Goal: Communication & Community: Answer question/provide support

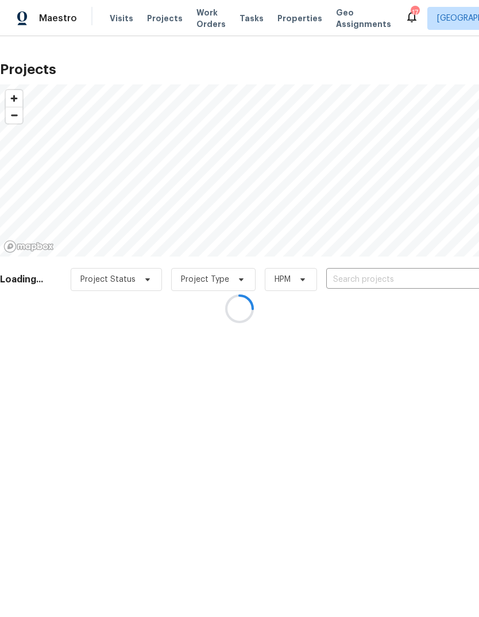
click at [400, 273] on div at bounding box center [239, 308] width 479 height 617
click at [423, 271] on div at bounding box center [239, 308] width 479 height 617
click at [422, 282] on div at bounding box center [239, 308] width 479 height 617
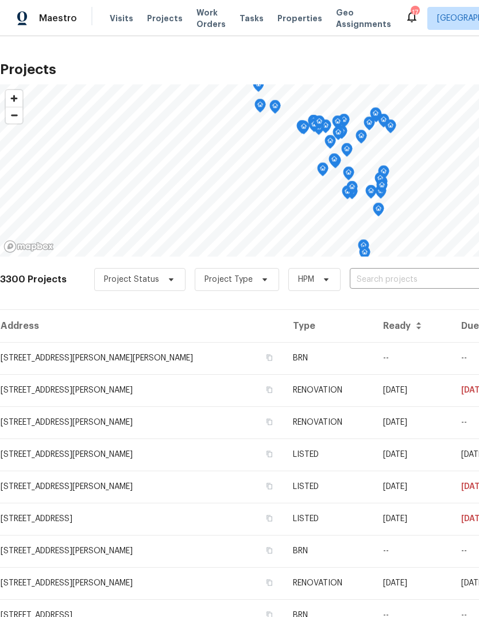
click at [414, 285] on input "text" at bounding box center [415, 280] width 131 height 18
type input "hung"
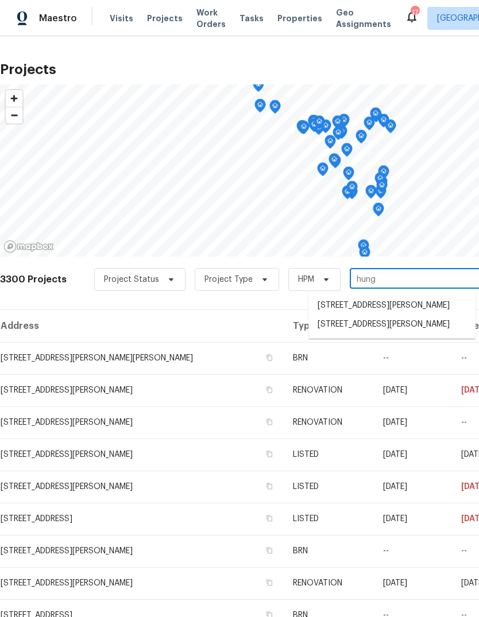
click at [433, 334] on li "[STREET_ADDRESS][PERSON_NAME]" at bounding box center [391, 324] width 167 height 19
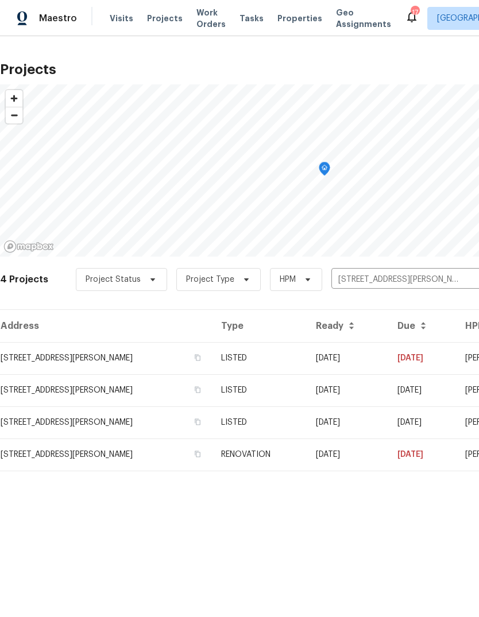
click at [306, 360] on td "LISTED" at bounding box center [259, 358] width 94 height 32
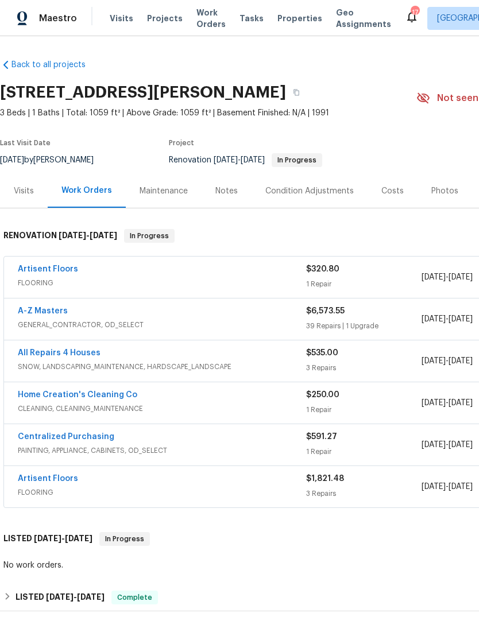
click at [442, 195] on div "Photos" at bounding box center [444, 190] width 27 height 11
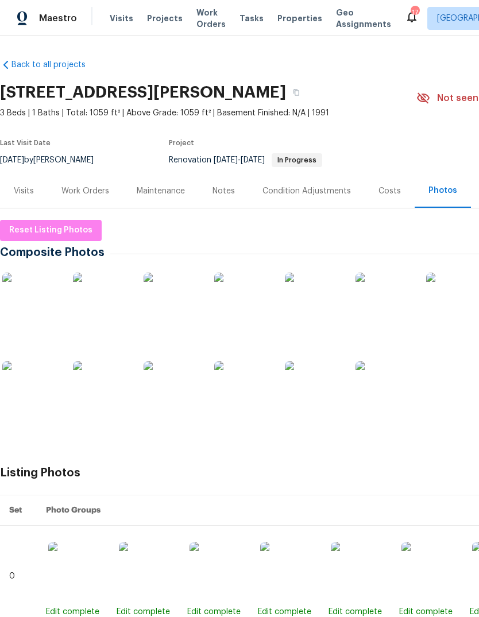
click at [33, 294] on img at bounding box center [30, 301] width 57 height 57
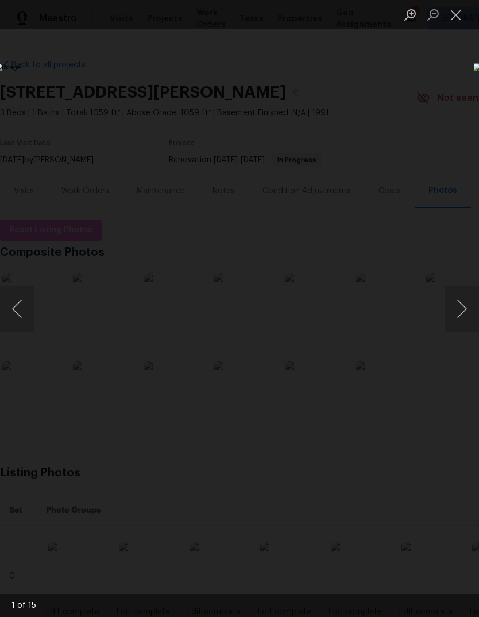
click at [465, 309] on button "Next image" at bounding box center [461, 309] width 34 height 46
click at [460, 308] on button "Next image" at bounding box center [461, 309] width 34 height 46
click at [455, 15] on button "Close lightbox" at bounding box center [455, 15] width 23 height 20
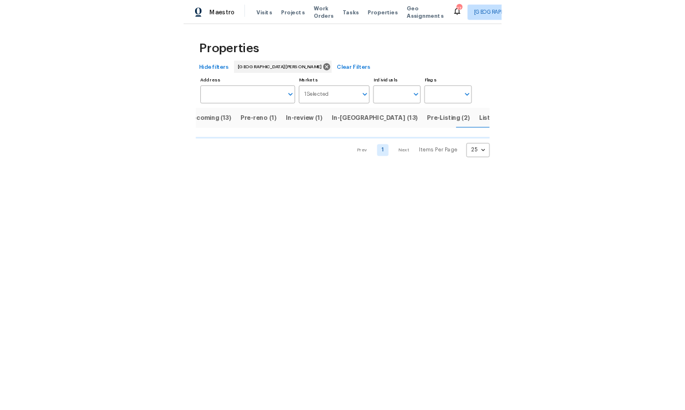
scroll to position [0, 28]
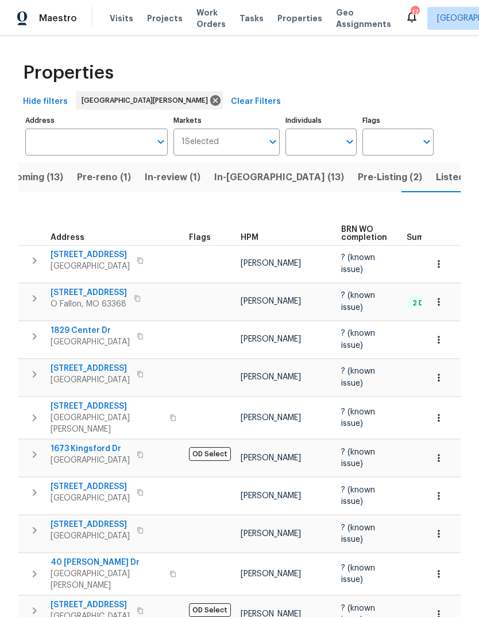
click at [258, 234] on span "HPM" at bounding box center [250, 238] width 18 height 8
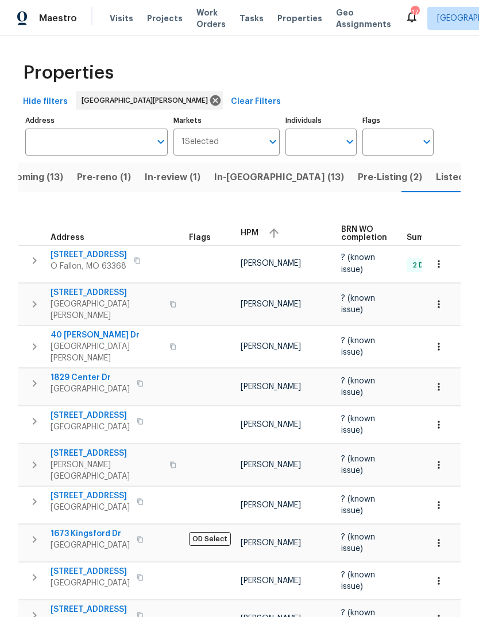
click at [259, 226] on div "HPM" at bounding box center [286, 232] width 91 height 17
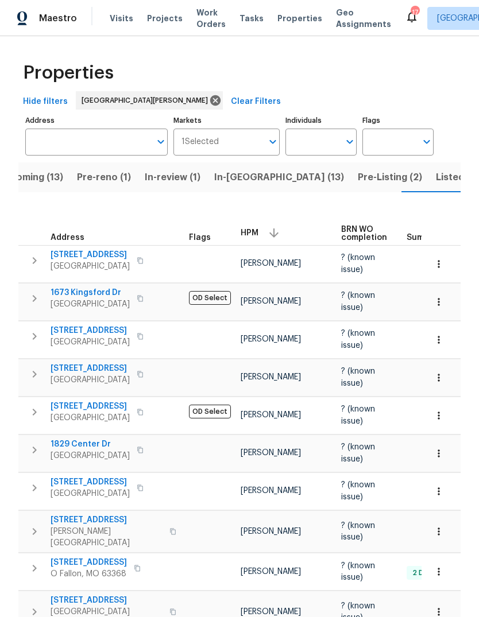
click at [156, 24] on span "Projects" at bounding box center [165, 18] width 36 height 11
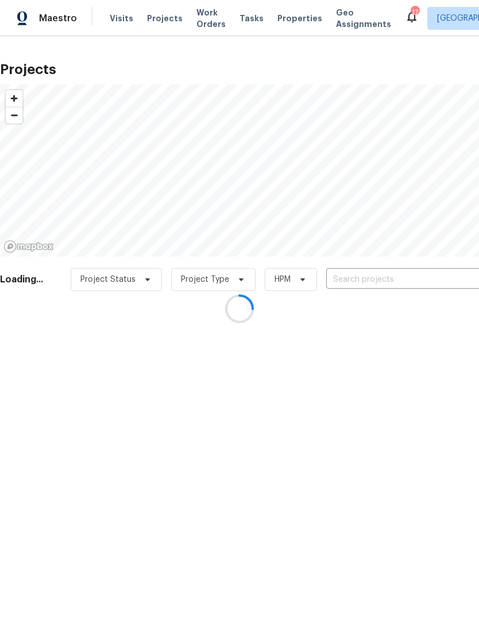
click at [409, 277] on div at bounding box center [239, 308] width 479 height 617
click at [393, 284] on div at bounding box center [239, 308] width 479 height 617
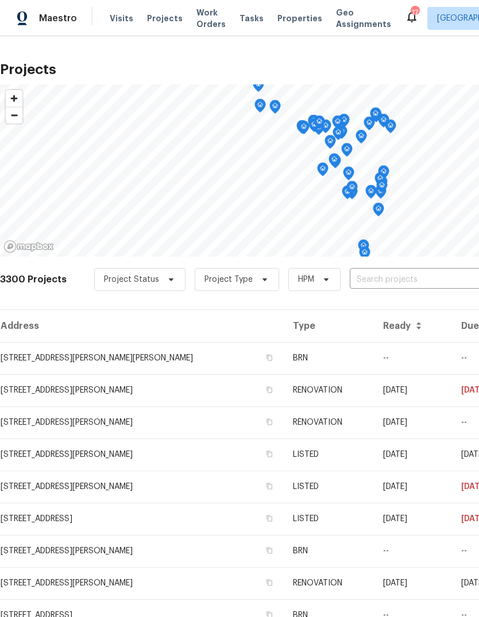
click at [386, 277] on input "text" at bounding box center [415, 280] width 131 height 18
type input "rosant"
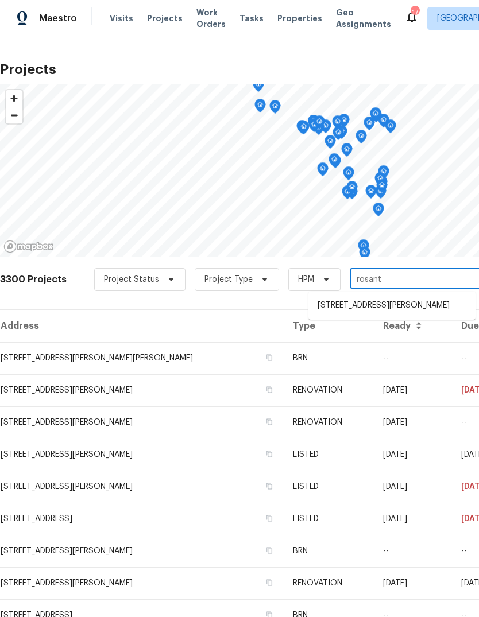
click at [421, 311] on li "14519 Rosant Ct, Florissant, MO 63034" at bounding box center [391, 305] width 167 height 19
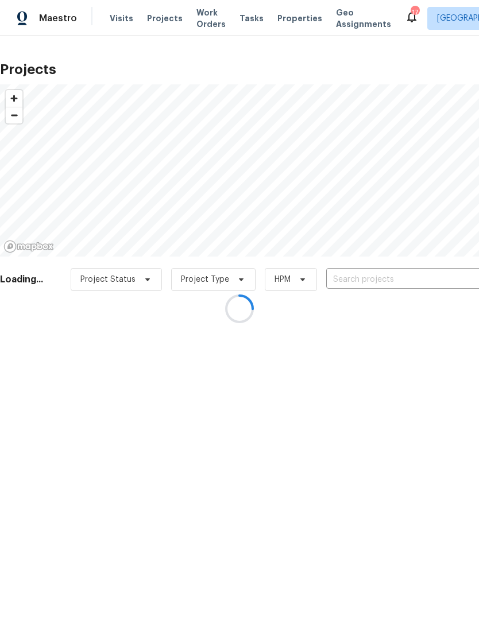
type input "14519 Rosant Ct, Florissant, MO 63034"
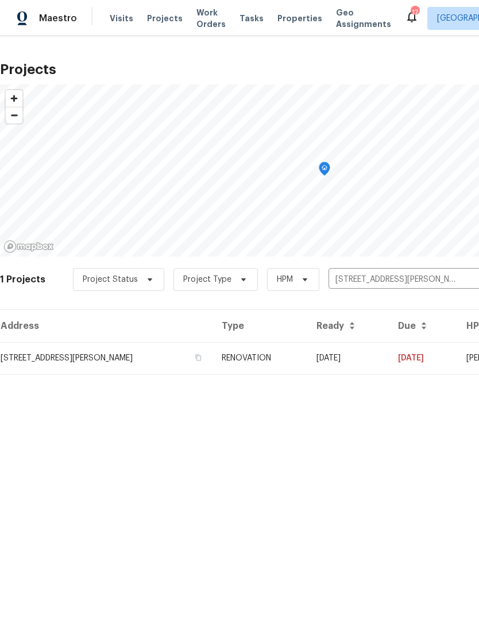
click at [284, 363] on td "RENOVATION" at bounding box center [259, 358] width 95 height 32
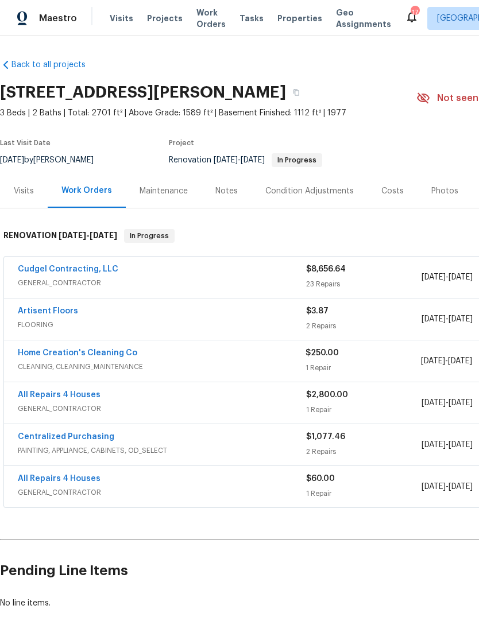
click at [115, 356] on link "Home Creation's Cleaning Co" at bounding box center [77, 353] width 119 height 8
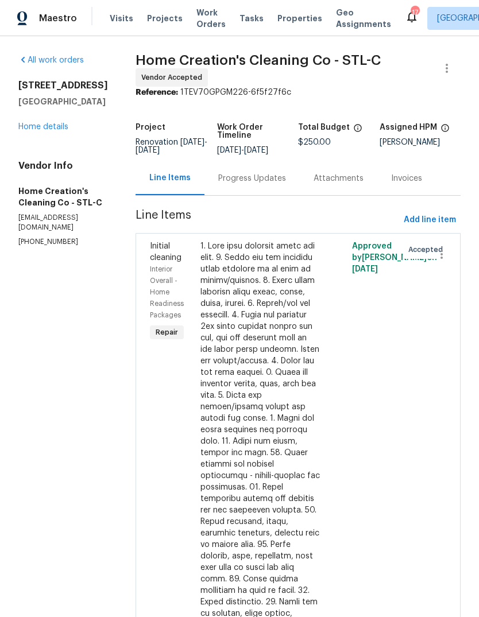
click at [262, 181] on div "Progress Updates" at bounding box center [252, 178] width 68 height 11
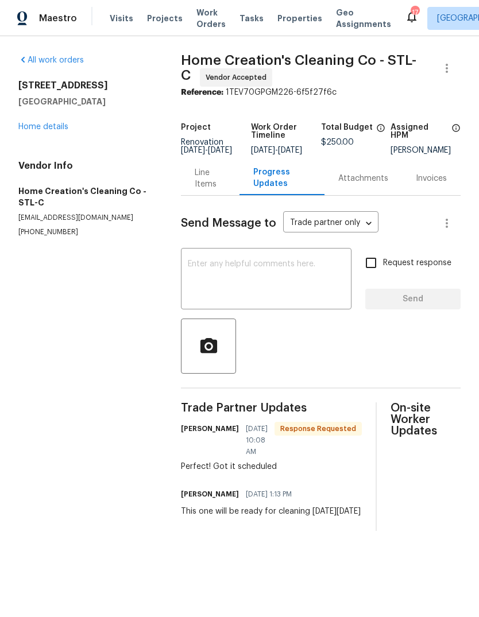
click at [261, 282] on textarea at bounding box center [266, 280] width 157 height 40
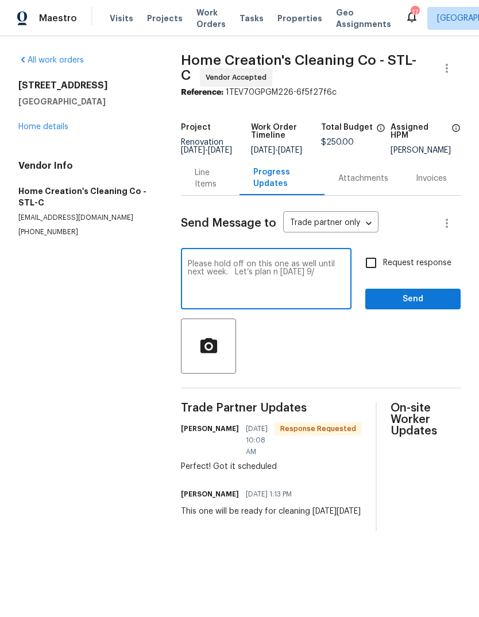
click at [247, 278] on textarea "Please hold off on this one as well until next week. Let’s plan n Wednesday 9/" at bounding box center [266, 280] width 157 height 40
click at [337, 282] on textarea "Please hold off on this one as well until next week. Let’s plan on Wednesday 9/" at bounding box center [266, 280] width 157 height 40
type textarea "Please hold off on this one as well until next week. Let’s plan on Wednesday 9/3"
click at [436, 263] on label "Request response" at bounding box center [405, 263] width 92 height 24
click at [383, 263] on input "Request response" at bounding box center [371, 263] width 24 height 24
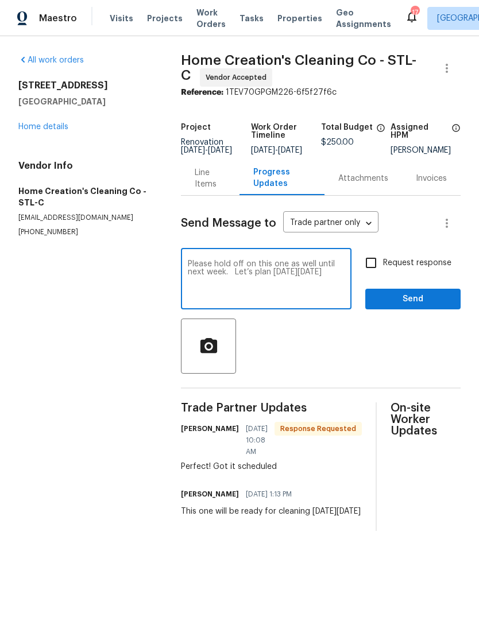
checkbox input "true"
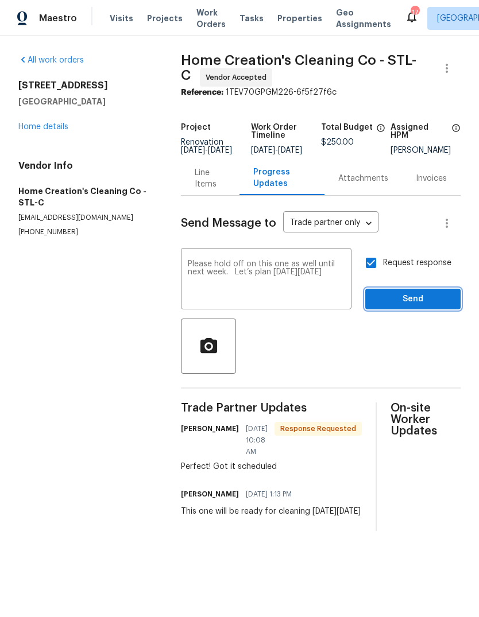
click at [439, 307] on span "Send" at bounding box center [412, 299] width 77 height 14
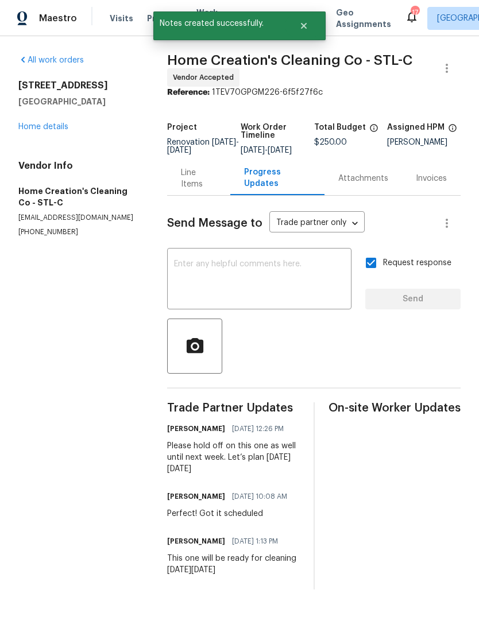
click at [56, 127] on link "Home details" at bounding box center [43, 127] width 50 height 8
